Goal: Book appointment/travel/reservation

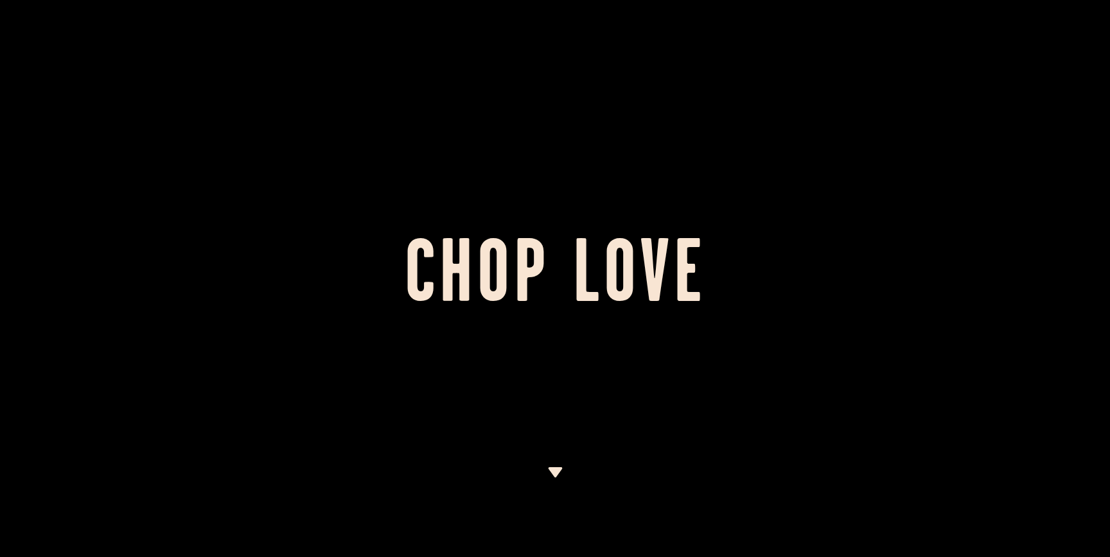
click at [563, 467] on div at bounding box center [555, 278] width 1110 height 557
click at [555, 471] on img at bounding box center [555, 472] width 16 height 10
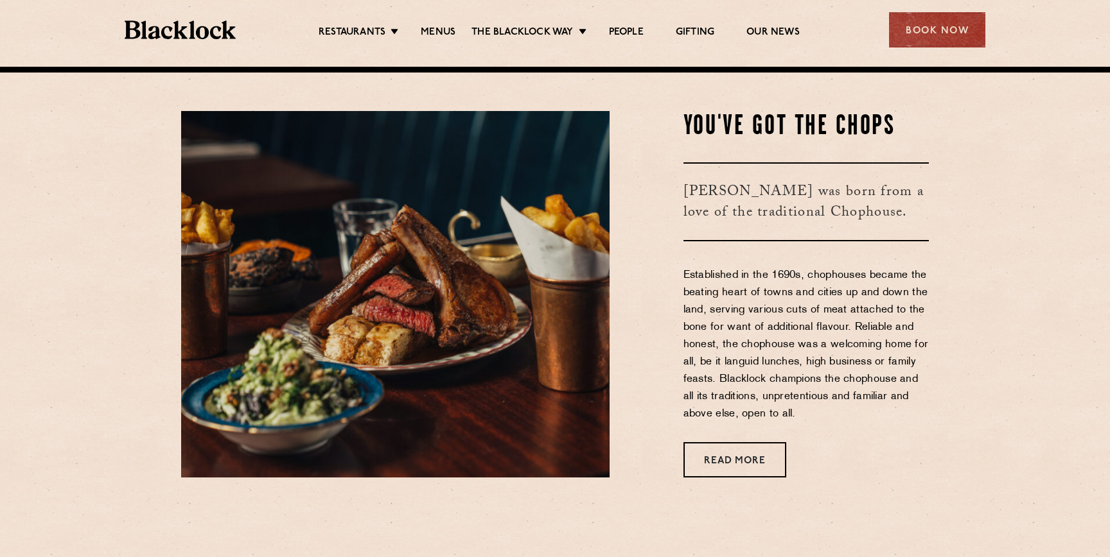
scroll to position [491, 0]
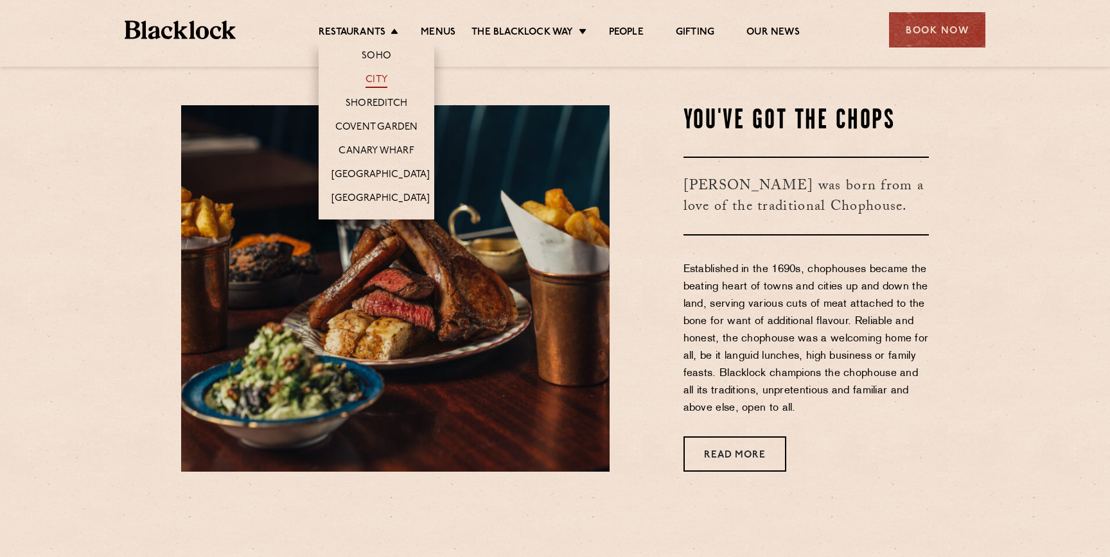
click at [369, 76] on link "City" at bounding box center [376, 81] width 22 height 14
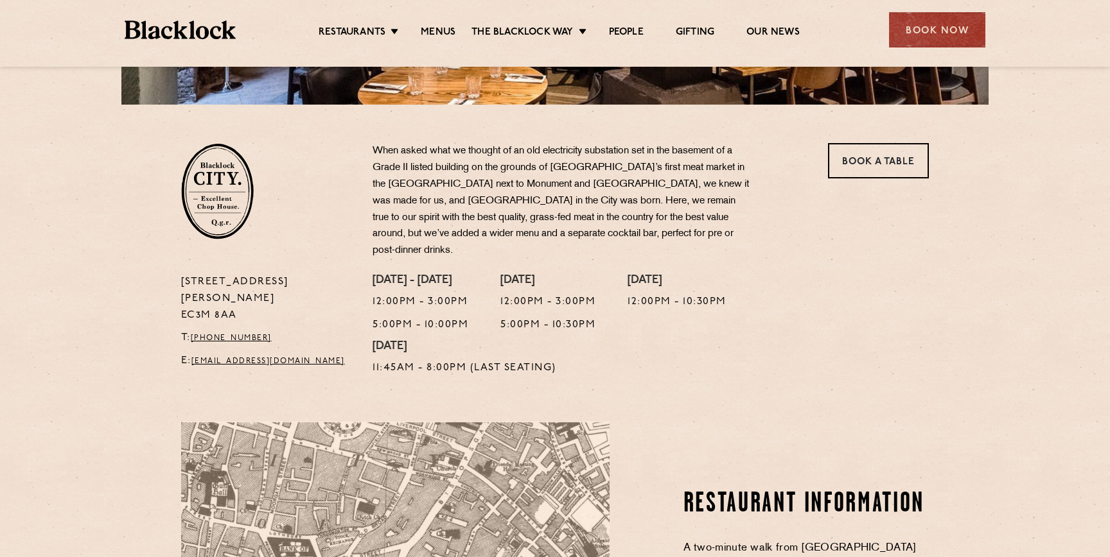
scroll to position [337, 0]
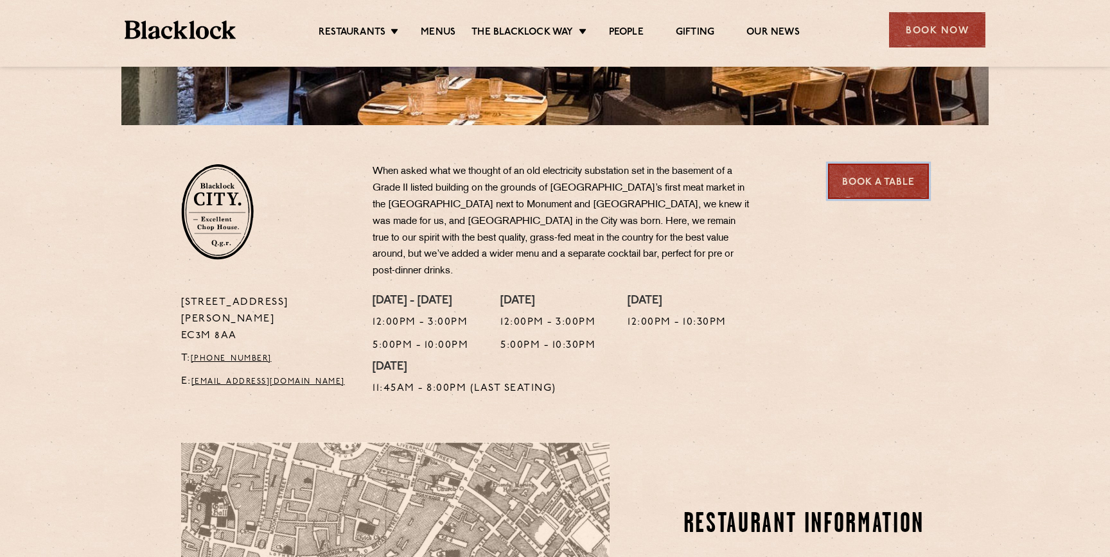
click at [868, 182] on link "Book a Table" at bounding box center [878, 181] width 101 height 35
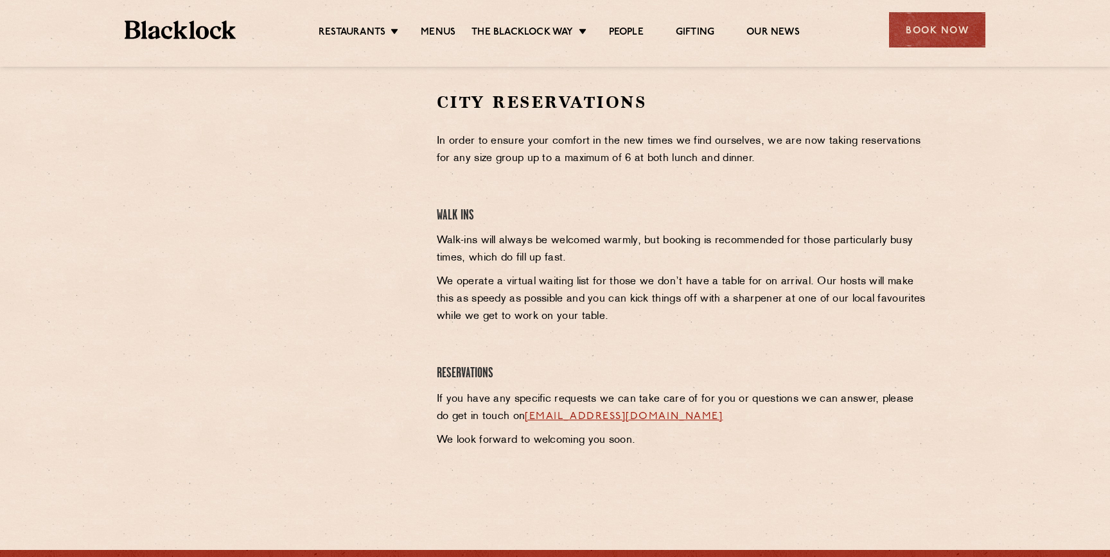
scroll to position [405, 0]
